Goal: Task Accomplishment & Management: Use online tool/utility

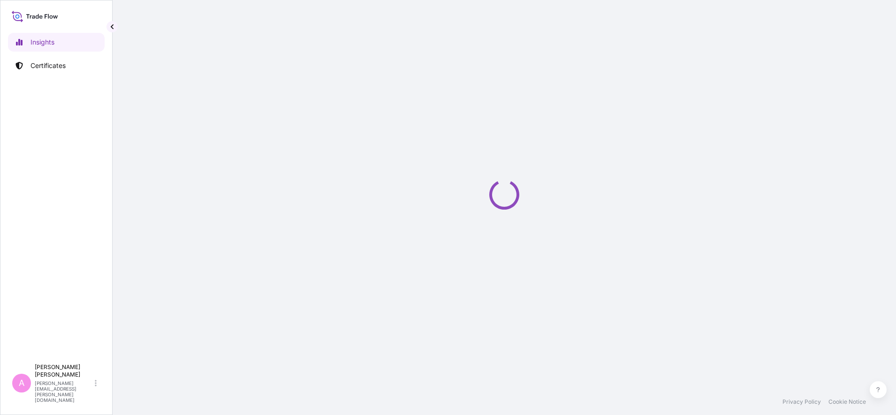
select select "2025"
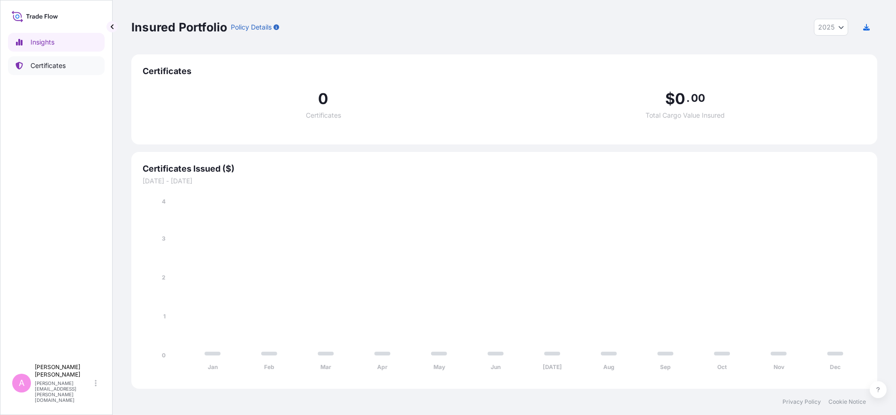
click at [51, 61] on p "Certificates" at bounding box center [48, 65] width 35 height 9
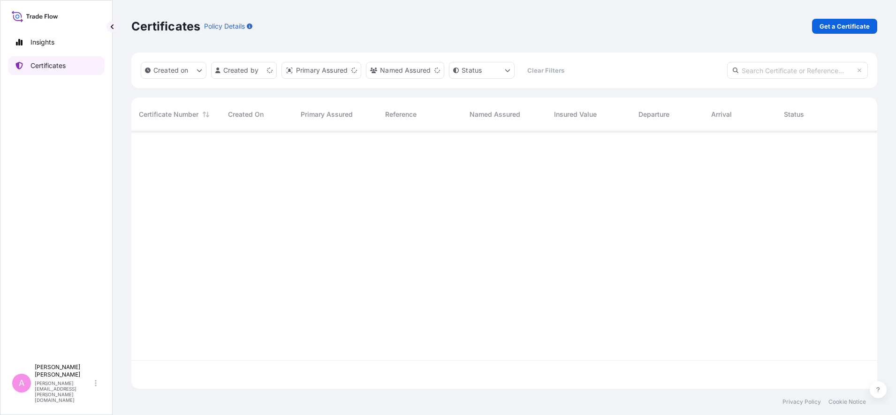
scroll to position [254, 737]
click at [793, 69] on input "text" at bounding box center [797, 70] width 141 height 17
paste input "990761265"
type input "990761265"
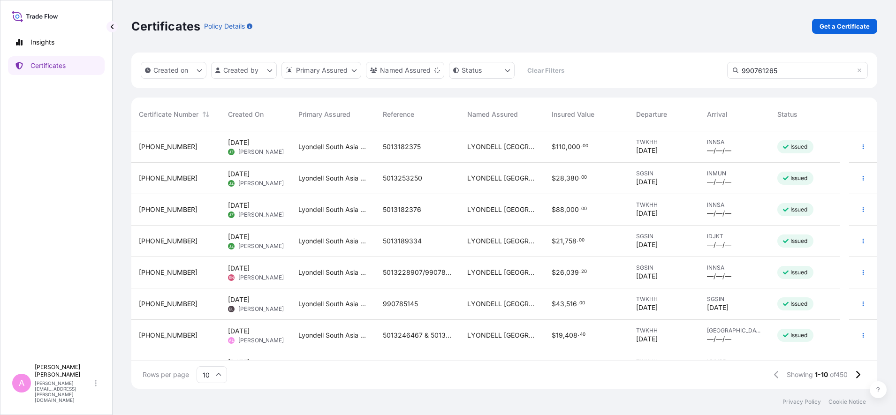
click at [824, 72] on input "990761265" at bounding box center [797, 70] width 141 height 17
drag, startPoint x: 805, startPoint y: 72, endPoint x: 692, endPoint y: 68, distance: 113.7
click at [692, 68] on div "Created on Created by Primary Assured Named Assured Status Clear Filters 990761…" at bounding box center [504, 71] width 746 height 36
click at [861, 69] on icon at bounding box center [860, 71] width 4 height 4
click at [784, 69] on input "text" at bounding box center [797, 70] width 141 height 17
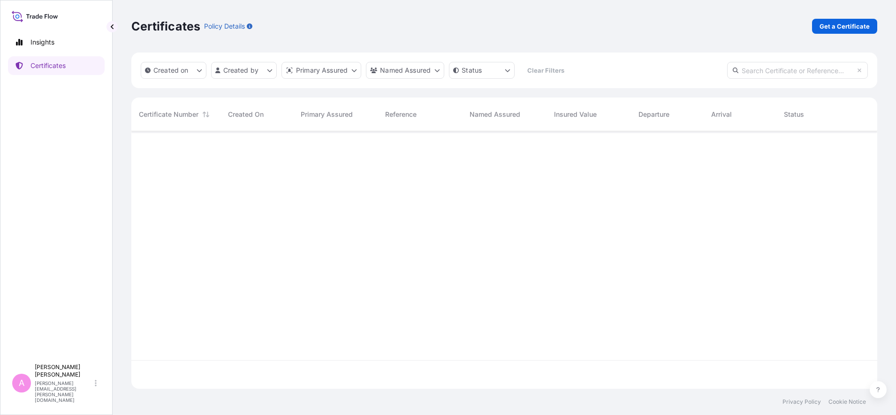
paste input "990761265"
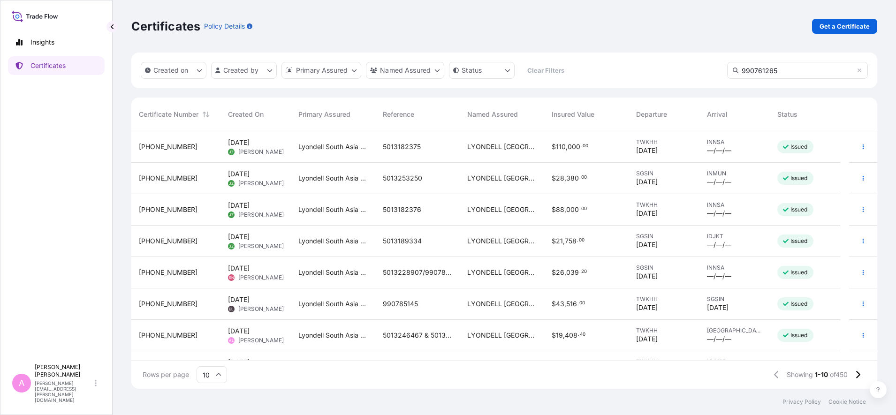
click at [785, 74] on input "990761265" at bounding box center [797, 70] width 141 height 17
type input "990761265"
click at [735, 71] on icon at bounding box center [736, 71] width 6 height 6
click at [860, 72] on icon at bounding box center [860, 71] width 6 height 6
click at [766, 73] on input "text" at bounding box center [797, 70] width 141 height 17
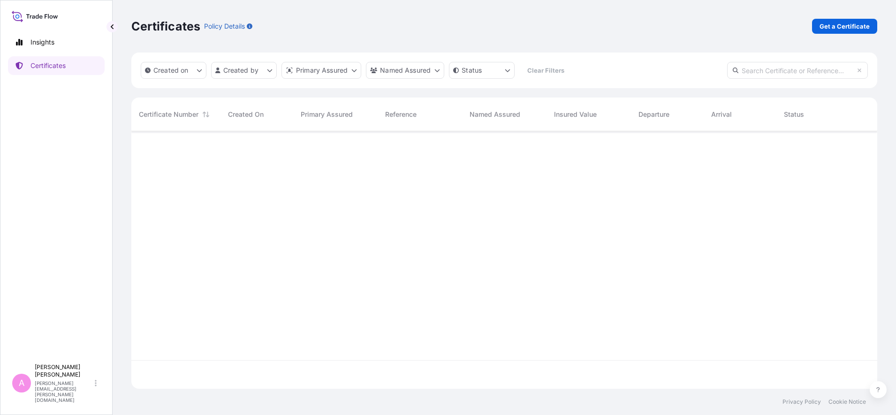
paste input "990761265"
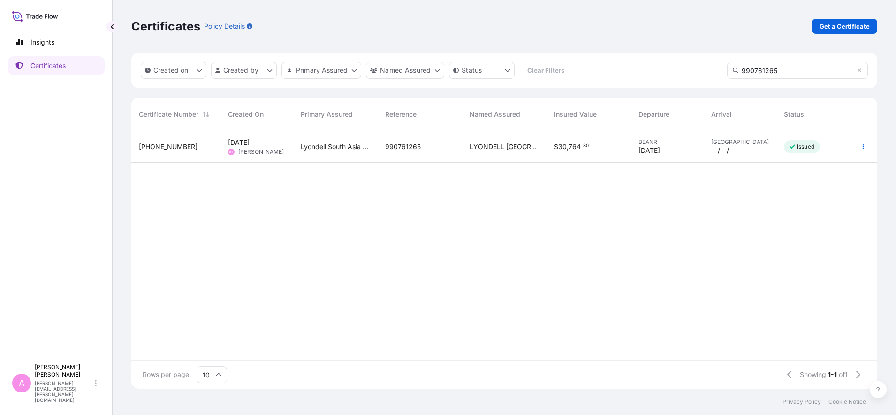
type input "990761265"
click at [313, 147] on span "Lyondell South Asia Pte Ltd." at bounding box center [335, 146] width 69 height 9
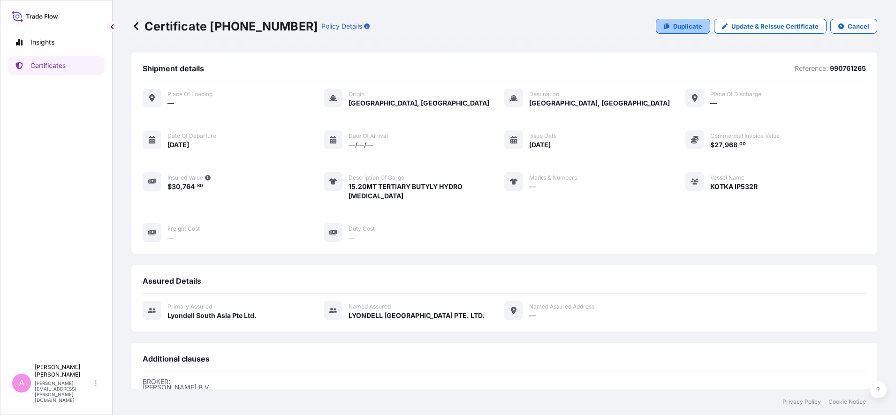
click at [673, 29] on p "Duplicate" at bounding box center [687, 26] width 29 height 9
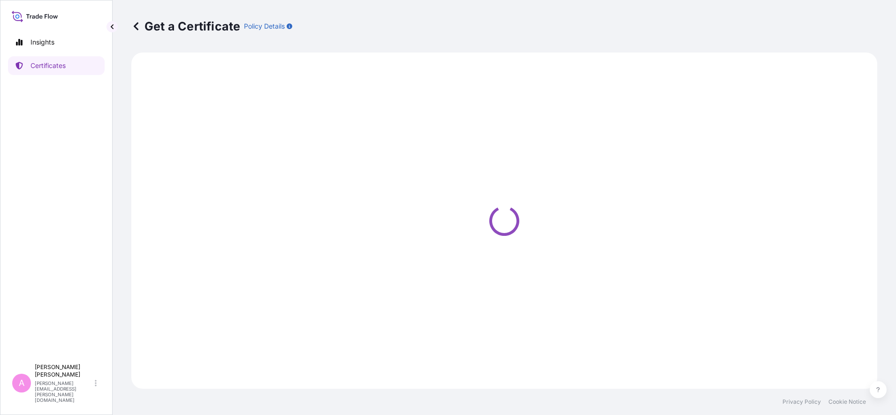
select select "Sea"
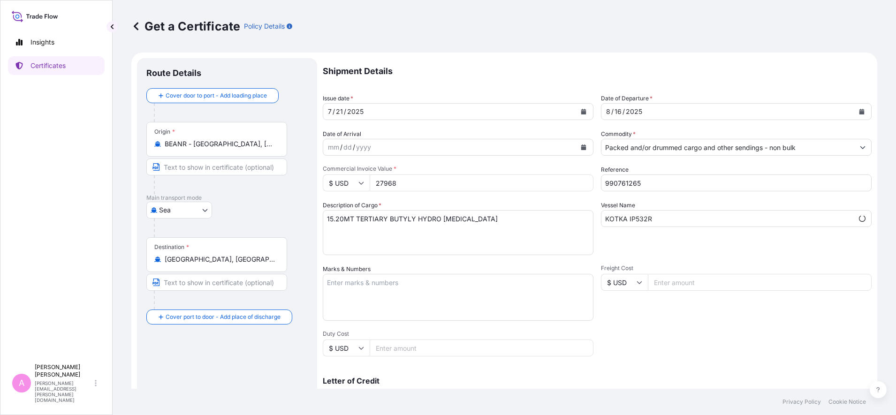
click at [855, 110] on button "Calendar" at bounding box center [862, 111] width 15 height 15
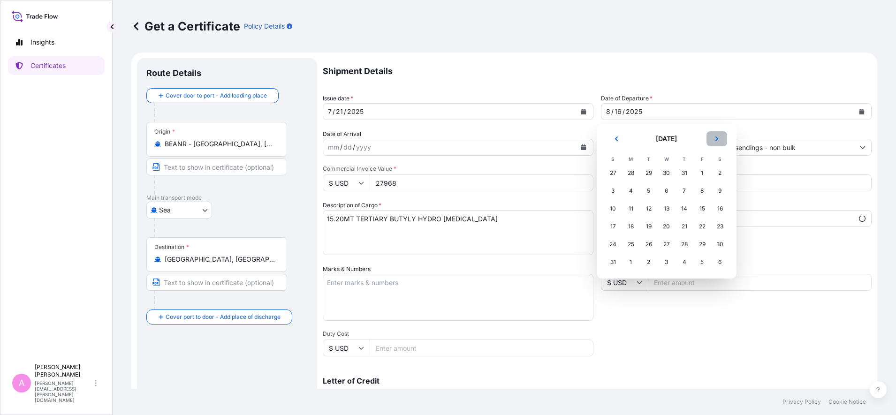
click at [719, 138] on icon "Next" at bounding box center [717, 139] width 6 height 6
click at [665, 191] on div "10" at bounding box center [666, 191] width 17 height 17
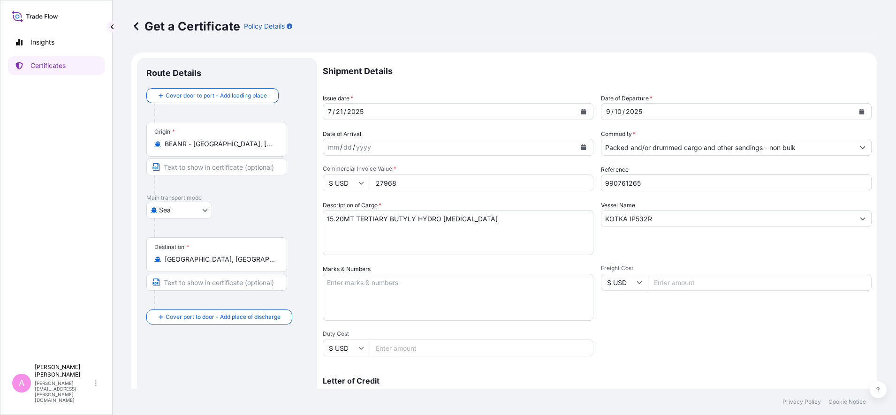
select select "32022"
drag, startPoint x: 664, startPoint y: 186, endPoint x: 542, endPoint y: 175, distance: 122.5
click at [543, 175] on div "Shipment Details Issue date * 7 / 21 / 2025 Date of Departure * 9 / 10 / 2025 D…" at bounding box center [597, 281] width 549 height 447
paste input "86016"
type input "990786016"
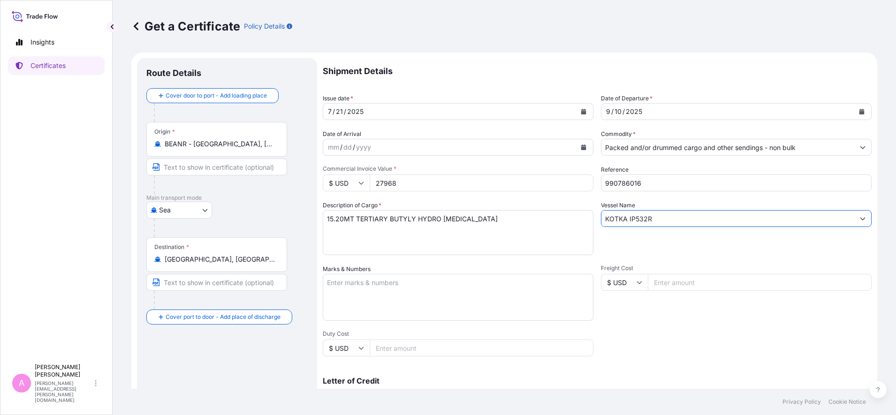
drag, startPoint x: 669, startPoint y: 219, endPoint x: 524, endPoint y: 197, distance: 146.7
click at [524, 197] on div "Shipment Details Issue date * 7 / 21 / 2025 Date of Departure * 9 / 10 / 2025 D…" at bounding box center [597, 281] width 549 height 447
paste input "MSC SIMONA, IP535"
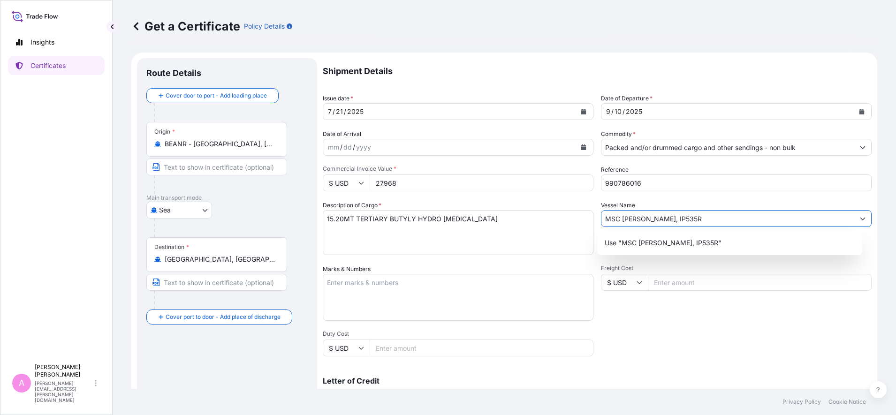
click at [644, 221] on input "MSC SIMONA, IP535R" at bounding box center [728, 218] width 253 height 17
type input "MSC SIMONA IP535R"
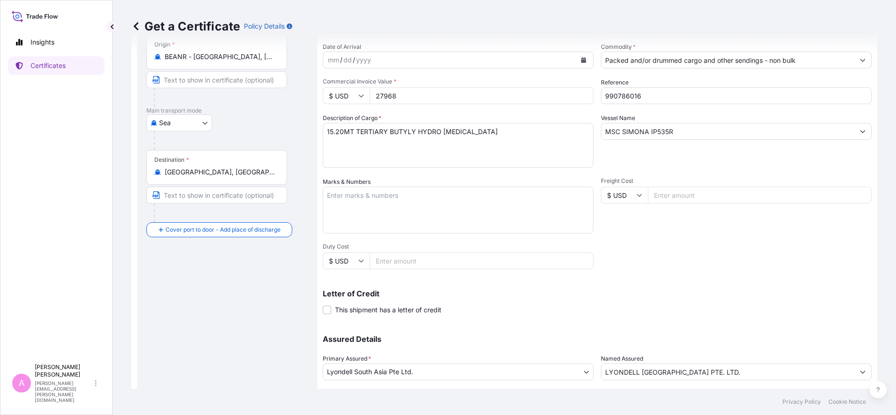
scroll to position [148, 0]
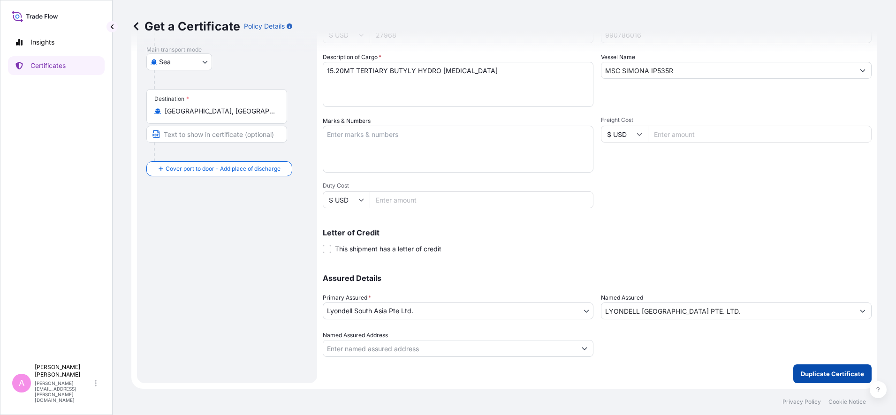
click at [824, 375] on p "Duplicate Certificate" at bounding box center [832, 373] width 63 height 9
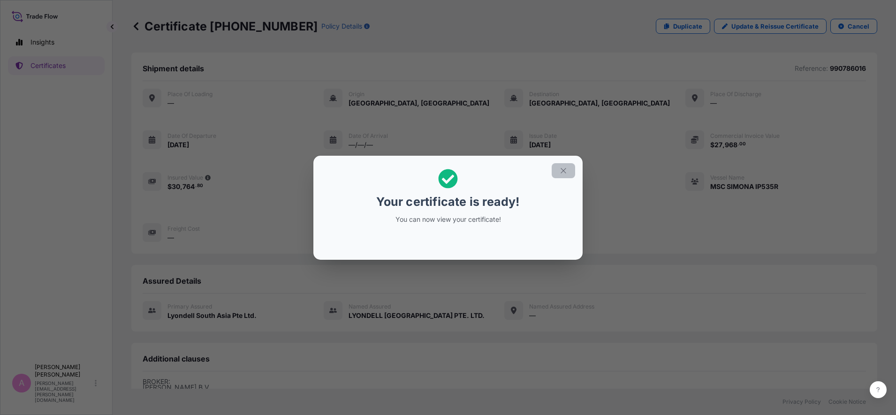
click at [562, 171] on icon "button" at bounding box center [563, 171] width 8 height 8
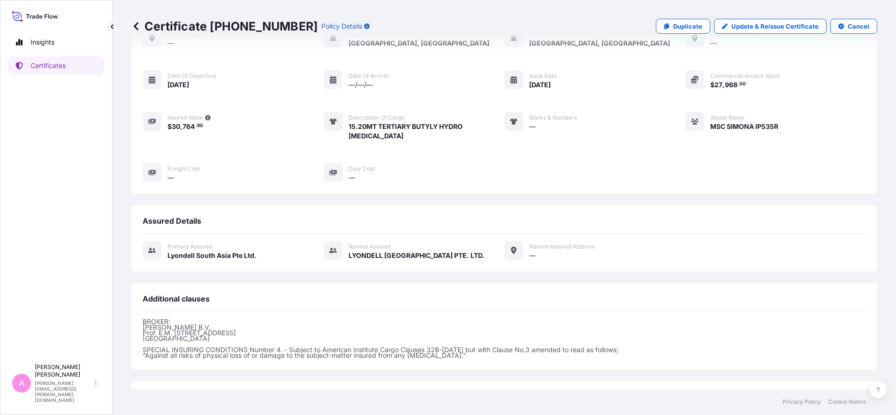
scroll to position [130, 0]
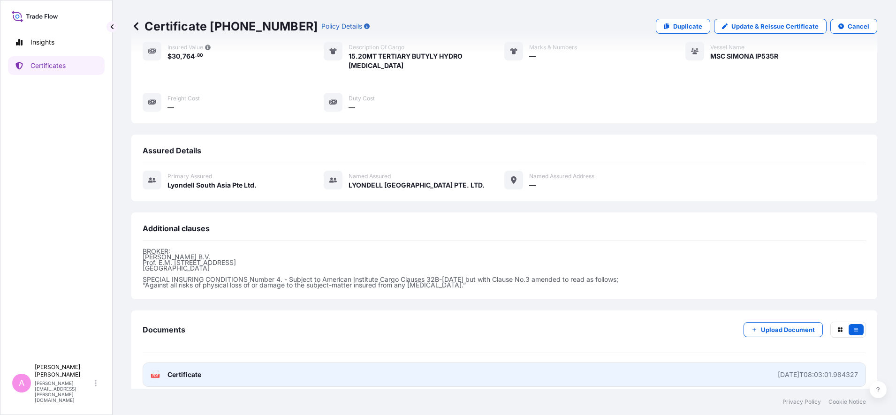
click at [197, 370] on span "Certificate" at bounding box center [185, 374] width 34 height 9
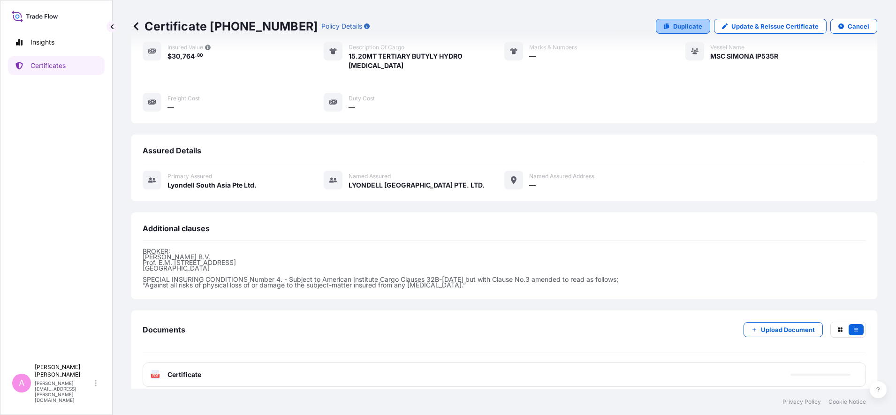
click at [681, 28] on p "Duplicate" at bounding box center [687, 26] width 29 height 9
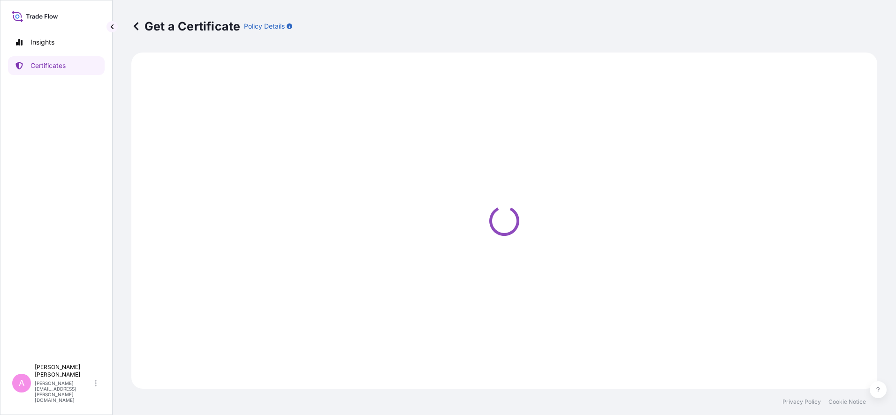
select select "Sea"
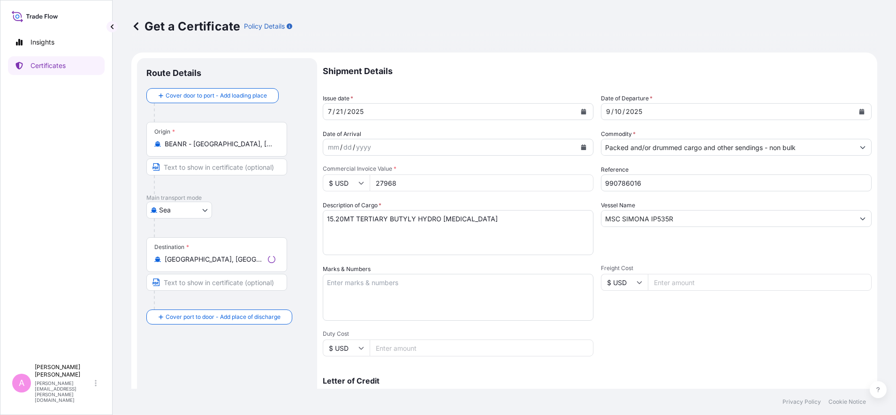
select select "32022"
drag, startPoint x: 667, startPoint y: 185, endPoint x: 527, endPoint y: 156, distance: 143.2
click at [529, 157] on div "Shipment Details Issue date * 7 / 21 / 2025 Date of Departure * 9 / 10 / 2025 D…" at bounding box center [597, 281] width 549 height 447
paste input "33"
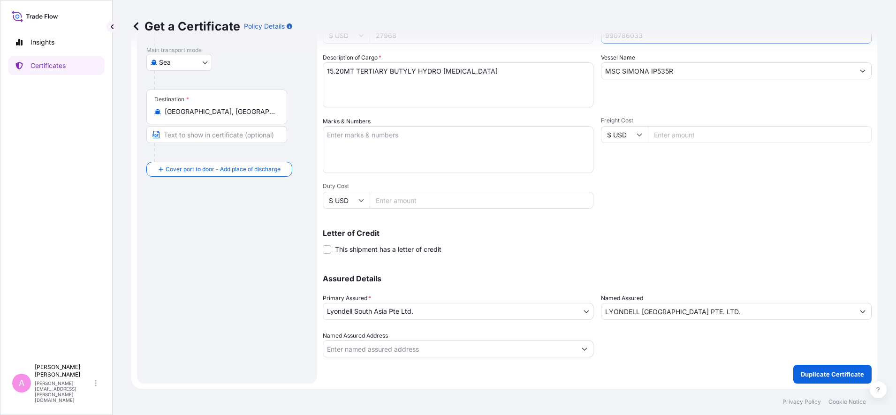
scroll to position [148, 0]
type input "990786033"
click at [822, 375] on p "Duplicate Certificate" at bounding box center [832, 373] width 63 height 9
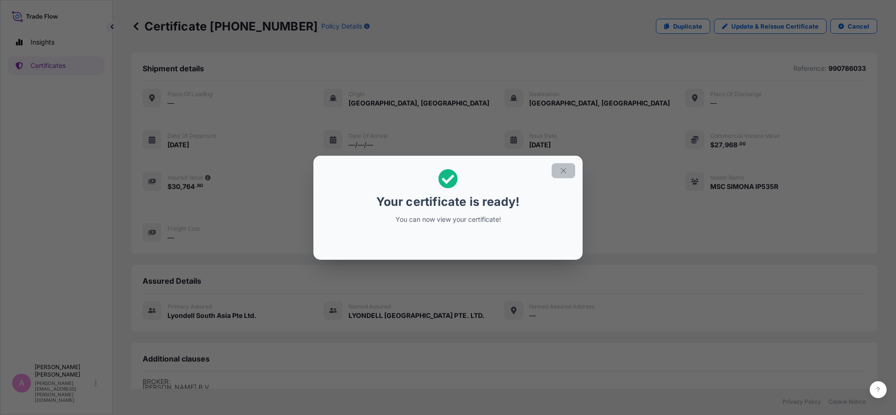
click at [561, 169] on icon "button" at bounding box center [563, 171] width 8 height 8
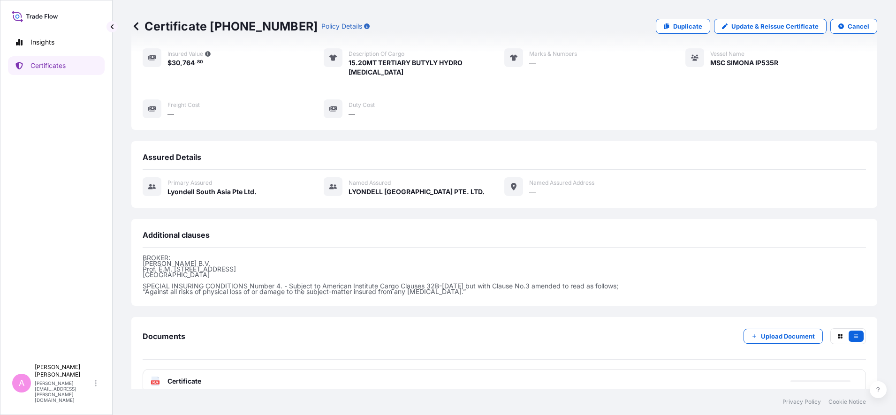
scroll to position [130, 0]
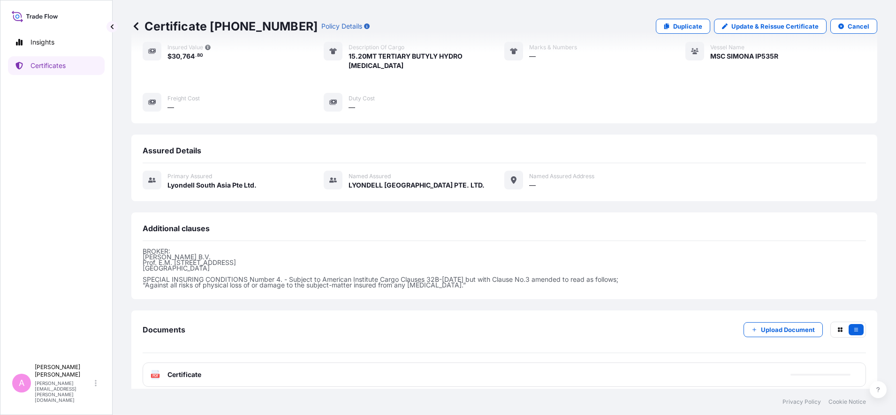
click at [179, 371] on div "PDF Certificate" at bounding box center [505, 375] width 724 height 24
click at [182, 370] on span "Certificate" at bounding box center [185, 374] width 34 height 9
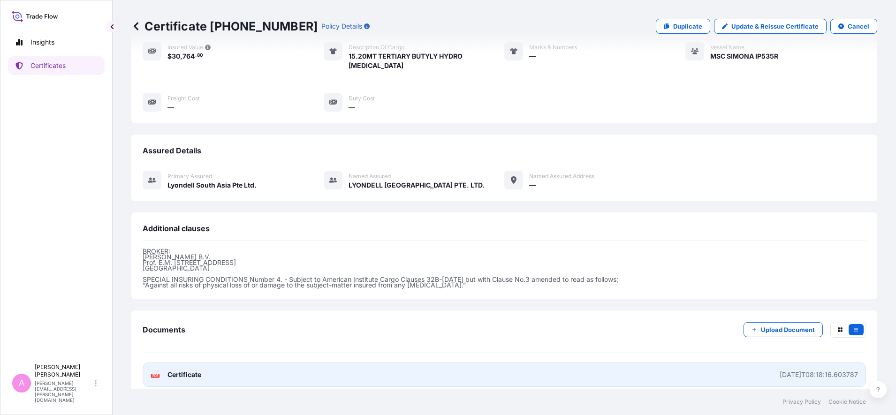
click at [161, 370] on div "PDF Certificate" at bounding box center [176, 374] width 51 height 9
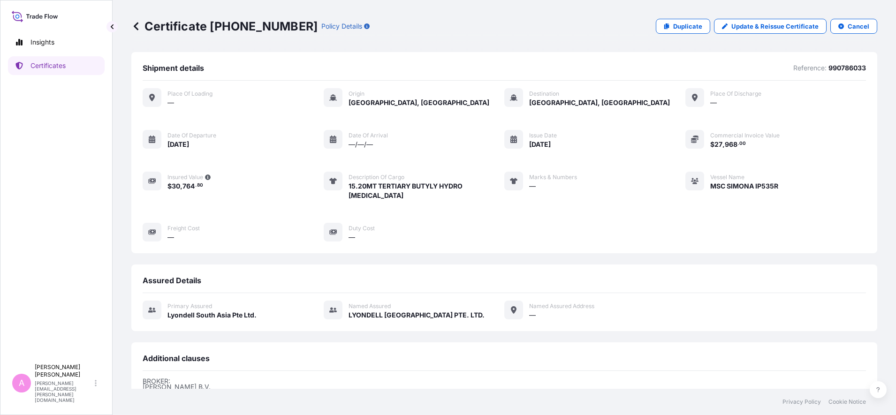
scroll to position [0, 0]
click at [133, 24] on icon at bounding box center [135, 26] width 9 height 9
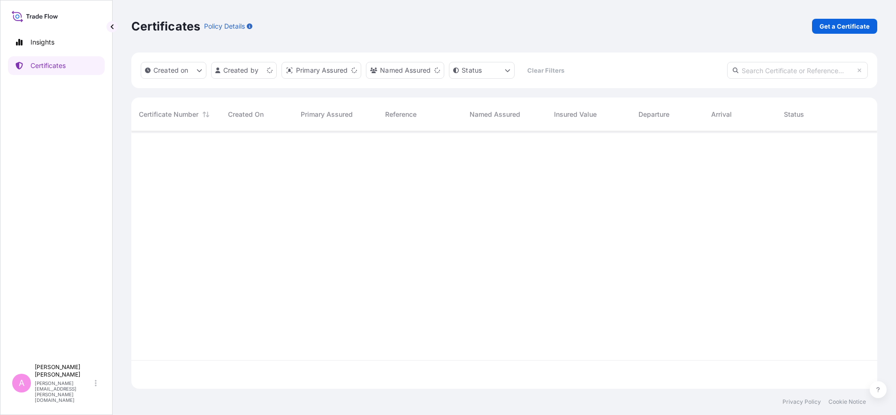
scroll to position [254, 737]
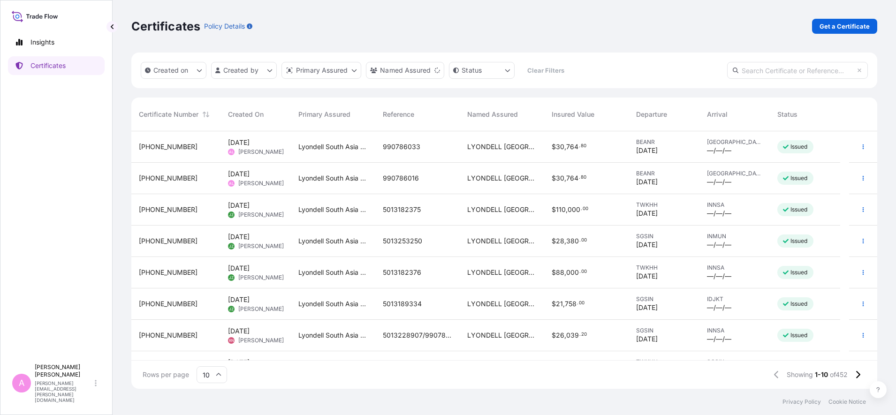
click at [642, 45] on div "Certificates Policy Details Get a Certificate" at bounding box center [504, 26] width 746 height 53
click at [745, 22] on div "Certificates Policy Details Get a Certificate" at bounding box center [504, 26] width 746 height 15
